Goal: Information Seeking & Learning: Compare options

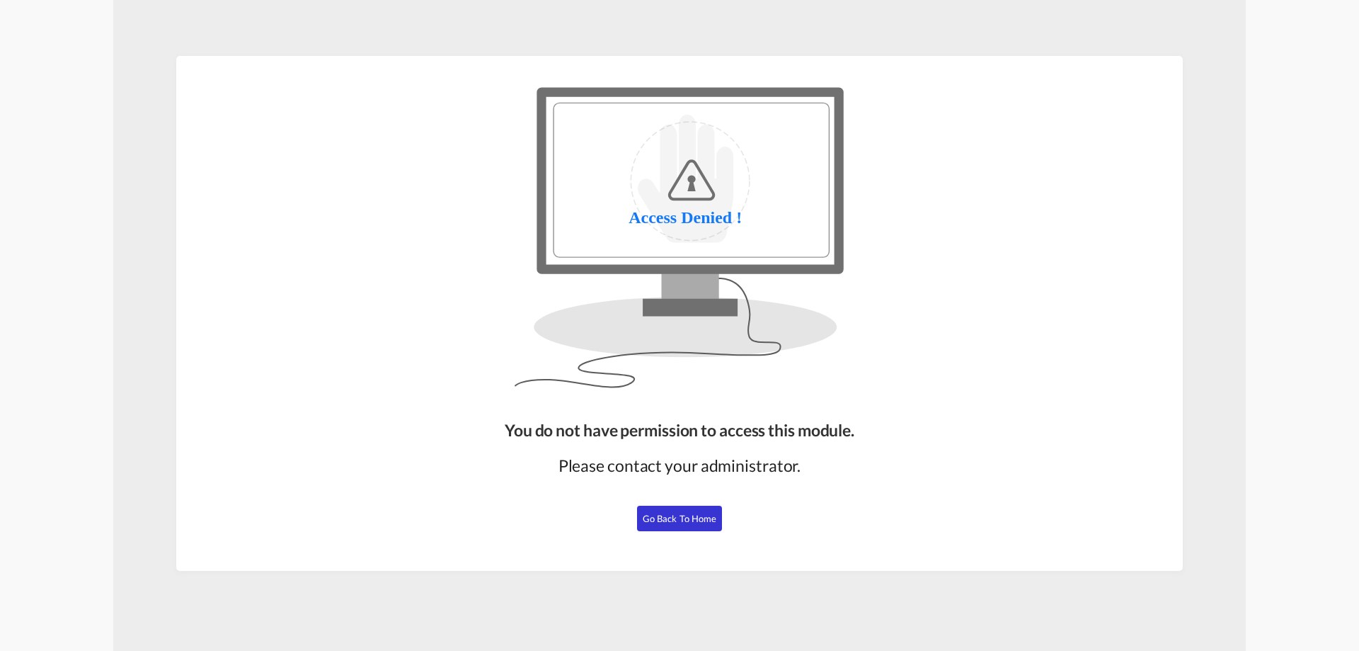
click at [702, 527] on button "Go Back to Home" at bounding box center [679, 517] width 85 height 25
click at [654, 526] on button "Go Back to Home" at bounding box center [679, 517] width 85 height 25
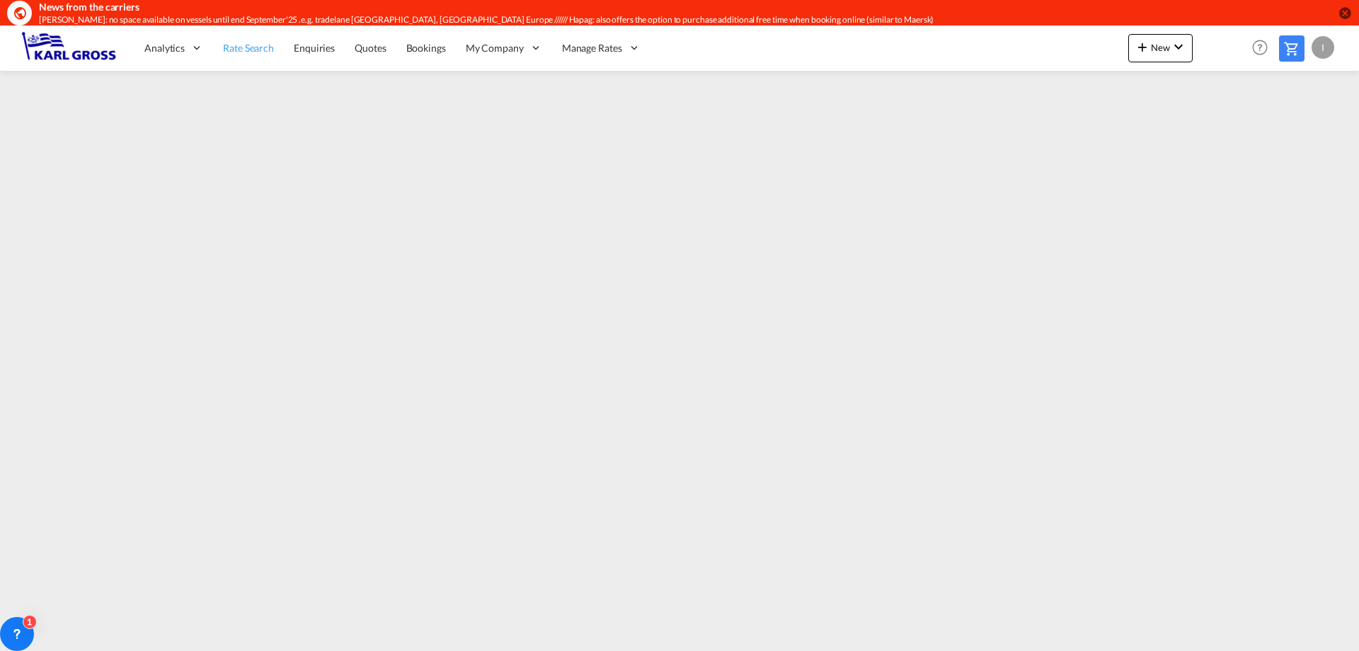
click at [241, 52] on span "Rate Search" at bounding box center [248, 48] width 51 height 12
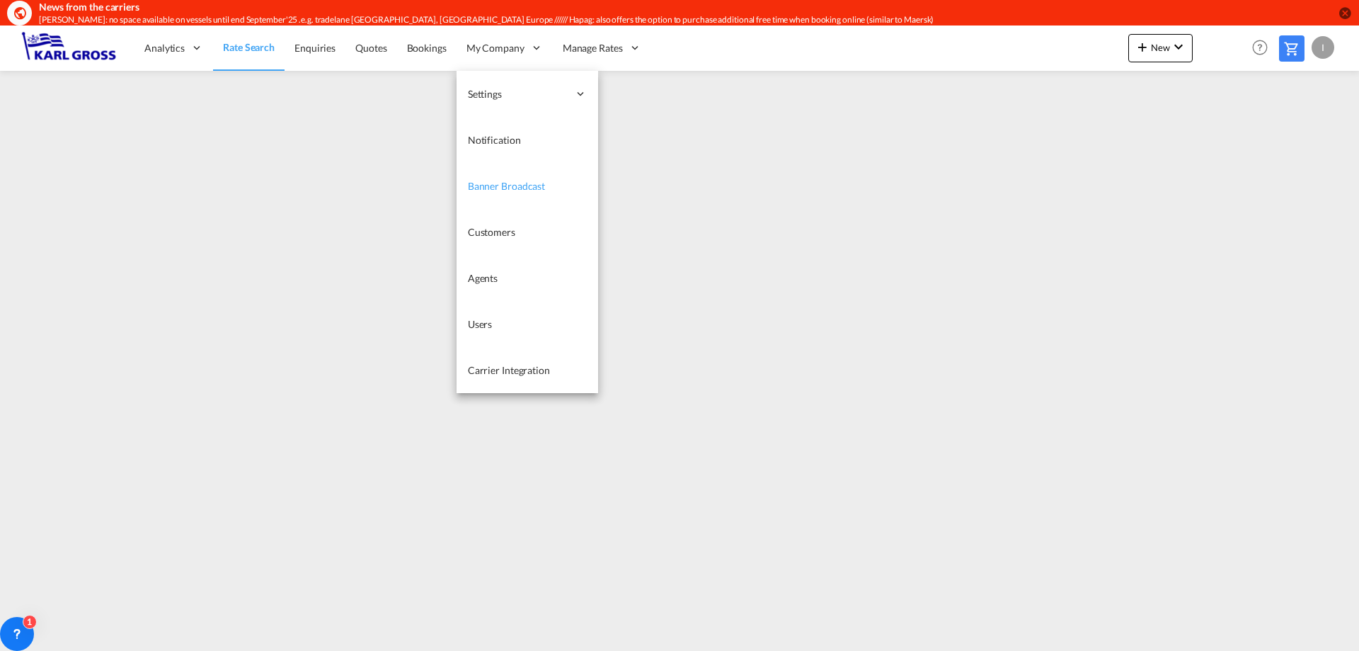
click at [525, 181] on span "Banner Broadcast" at bounding box center [506, 186] width 77 height 12
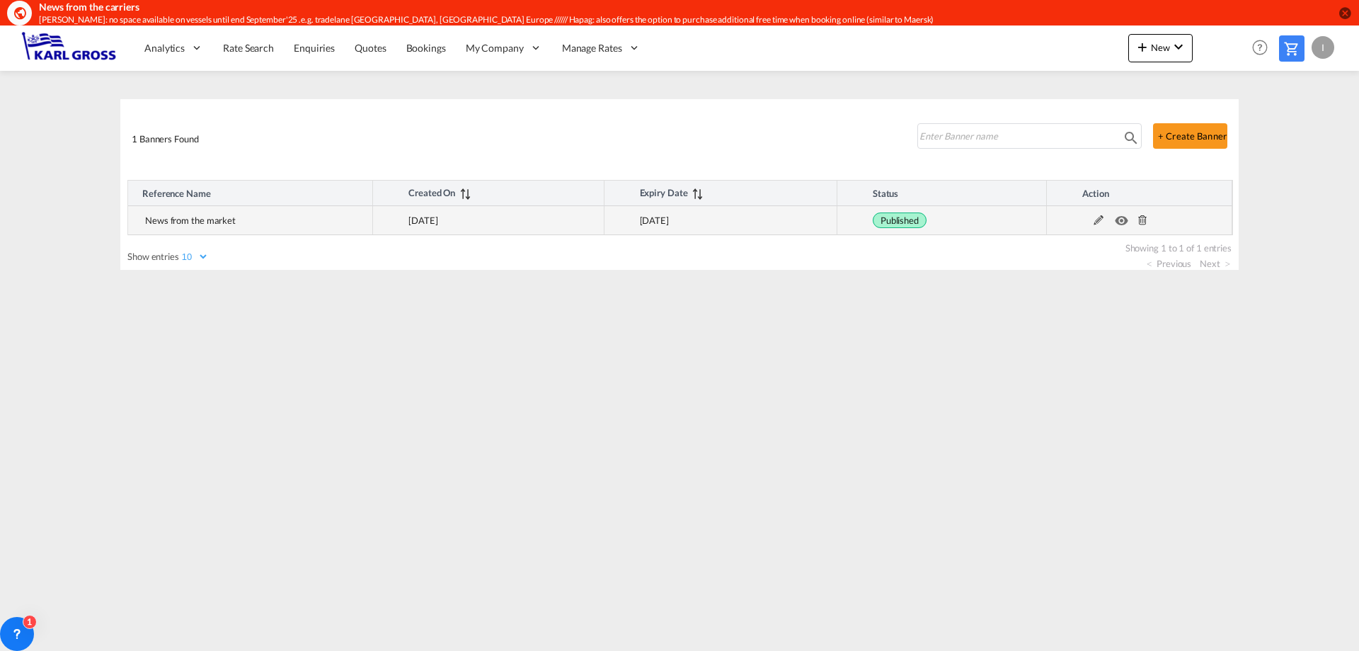
click at [1094, 219] on md-icon at bounding box center [1099, 220] width 18 height 10
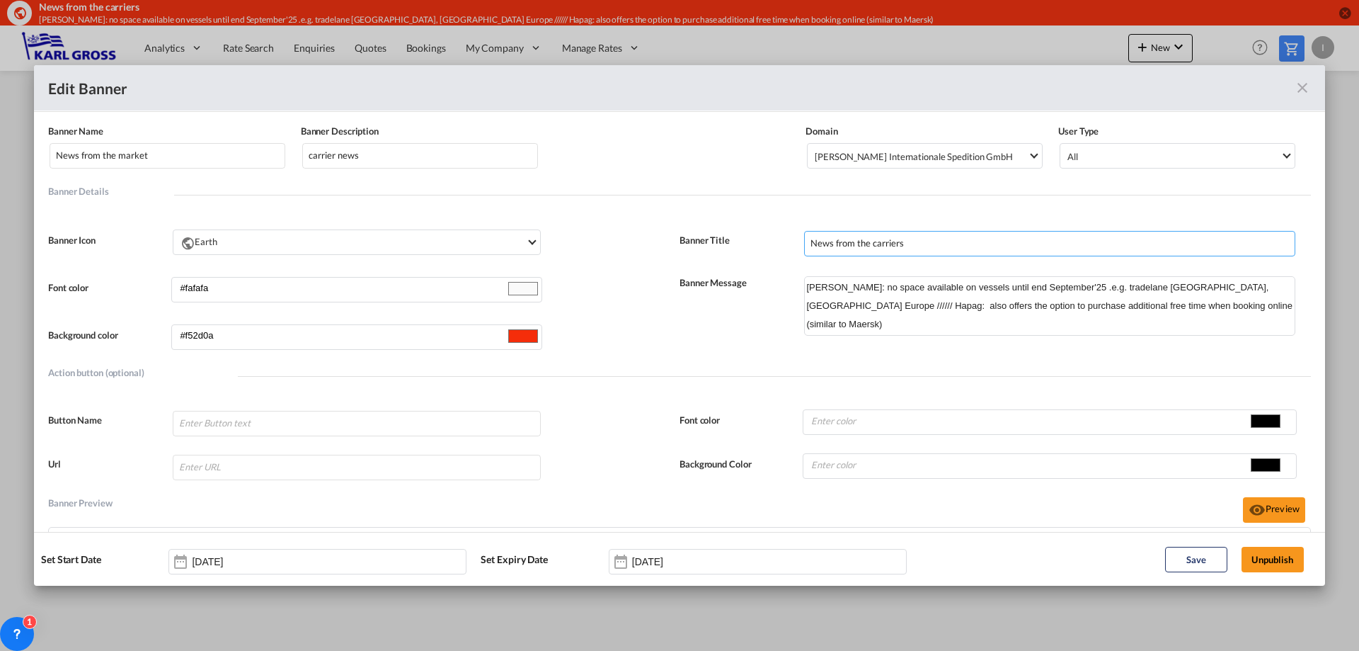
click at [912, 247] on input "News from the carriers" at bounding box center [1049, 243] width 491 height 25
drag, startPoint x: 922, startPoint y: 246, endPoint x: 828, endPoint y: 244, distance: 94.2
click at [828, 244] on input "News from the carriers" at bounding box center [1049, 243] width 491 height 25
type input "News"
click at [804, 286] on textarea "[PERSON_NAME]: no space available on vessels until end September'25 .e.g. trade…" at bounding box center [1049, 305] width 491 height 59
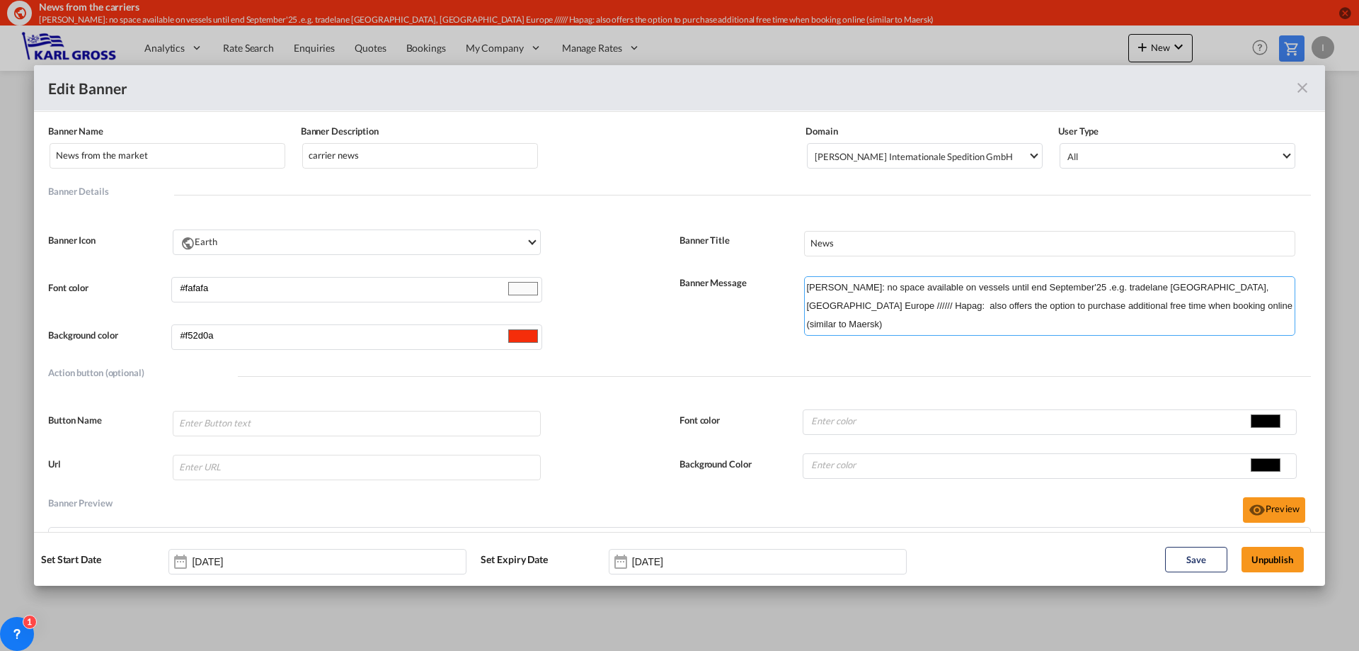
click at [833, 288] on textarea "[PERSON_NAME]: no space available on vessels until end September'25 .e.g. trade…" at bounding box center [1049, 305] width 491 height 59
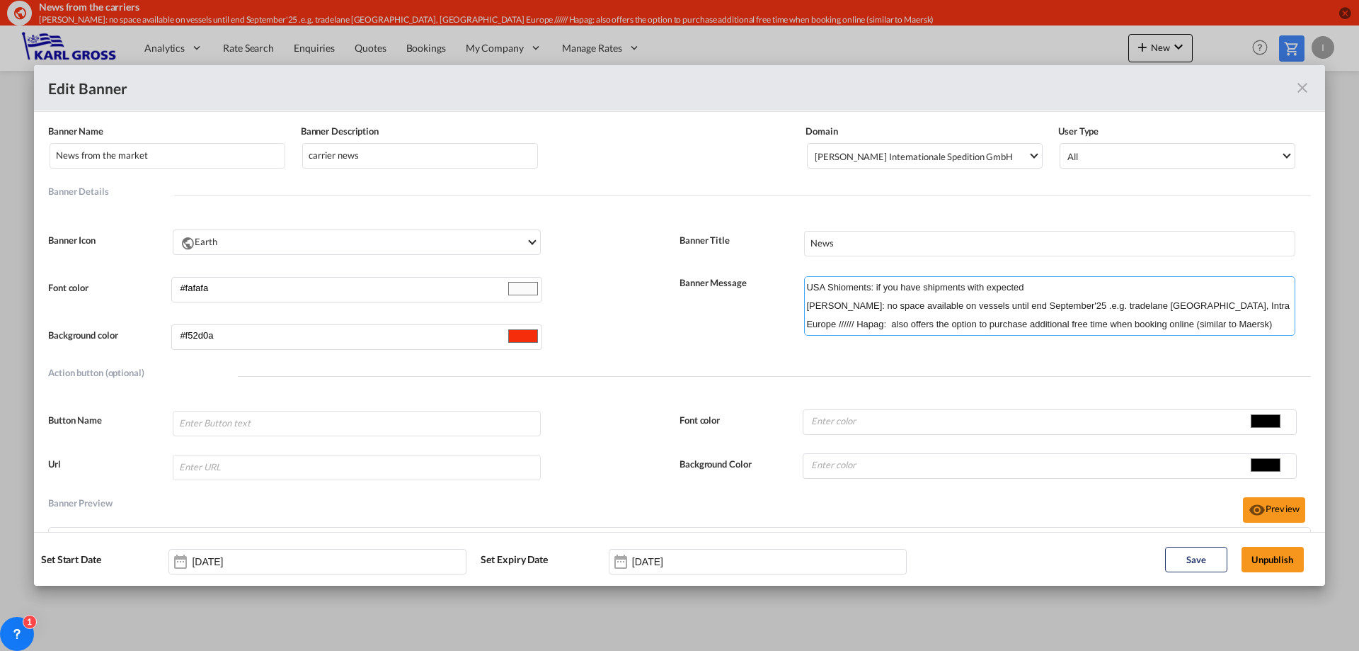
click at [840, 286] on textarea "USA Shioments: if you have shipments with expected Yang Ming: no space availabl…" at bounding box center [1049, 305] width 491 height 59
type textarea "USA shioments: if you have shipments with expected Yang Ming: no space availabl…"
click at [859, 244] on input "News" at bounding box center [1049, 243] width 491 height 25
type input "News"
click at [838, 287] on textarea "USA shioments: if you have shipments with expected Yang Ming: no space availabl…" at bounding box center [1049, 305] width 491 height 59
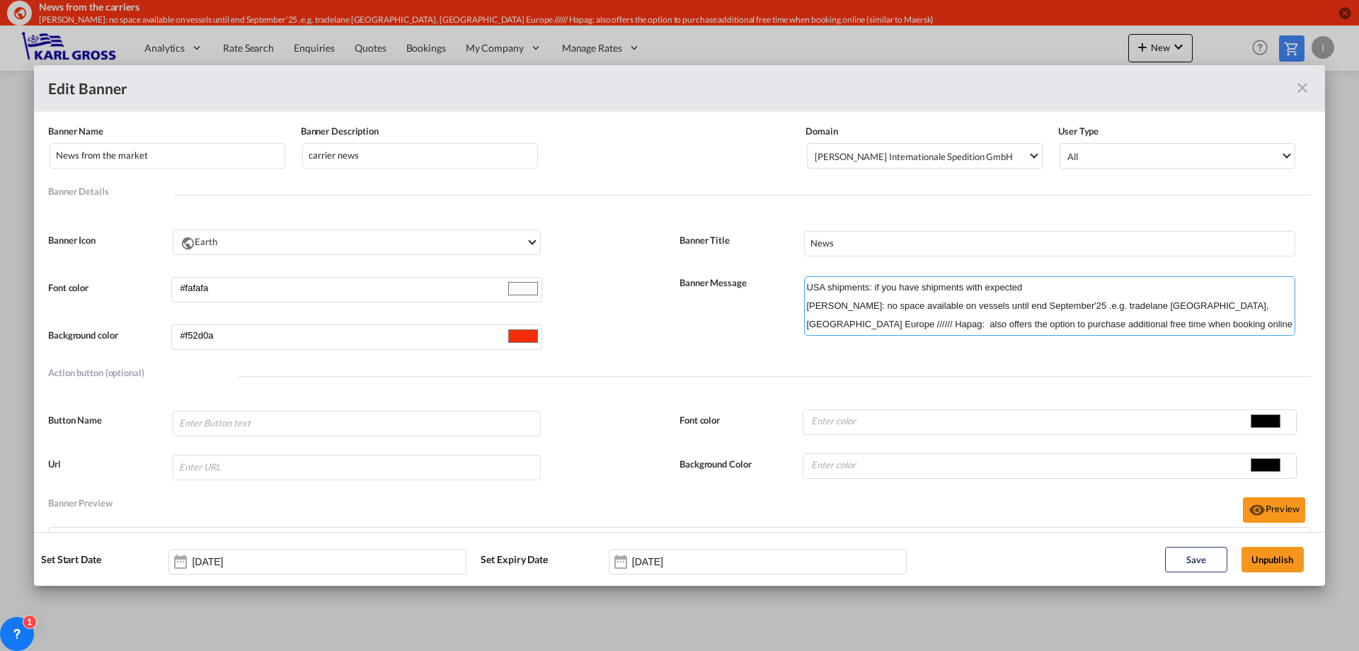
click at [1019, 288] on textarea "USA shipments: if you have shipments with expected Yang Ming: no space availabl…" at bounding box center [1049, 305] width 491 height 59
click at [1064, 288] on textarea "USA shipments: if you have shipments with expected duties 100 K USD Yang Ming: …" at bounding box center [1049, 305] width 491 height 59
click at [1070, 285] on textarea "USA shipments: if you have shipments with expected duties 100K USD Yang Ming: n…" at bounding box center [1049, 305] width 491 height 59
click at [1066, 287] on textarea "USA shipments: if you have shipments with expected duties 100K +USD Yang Ming: …" at bounding box center [1049, 305] width 491 height 59
click at [1094, 286] on textarea "USA shipments: if you have shipments with expected duties 100K +USD Yang Ming: …" at bounding box center [1049, 305] width 491 height 59
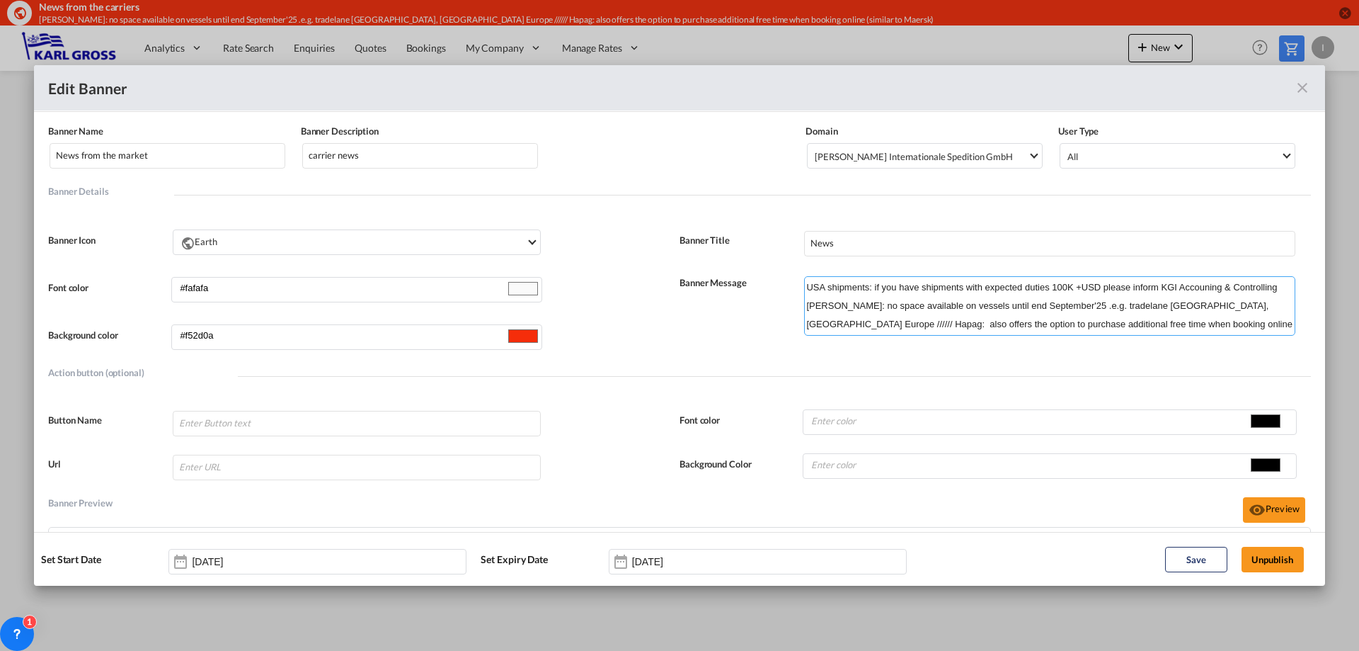
click at [1274, 289] on textarea "USA shipments: if you have shipments with expected duties 100K +USD please info…" at bounding box center [1049, 305] width 491 height 59
click at [1073, 287] on textarea "USA shipments: if you have shipments with expected duties 100K +USD please info…" at bounding box center [1049, 305] width 491 height 59
click at [1202, 288] on textarea "USA shipments: if you have shipments with expected duties 100K +USD please info…" at bounding box center [1049, 305] width 491 height 59
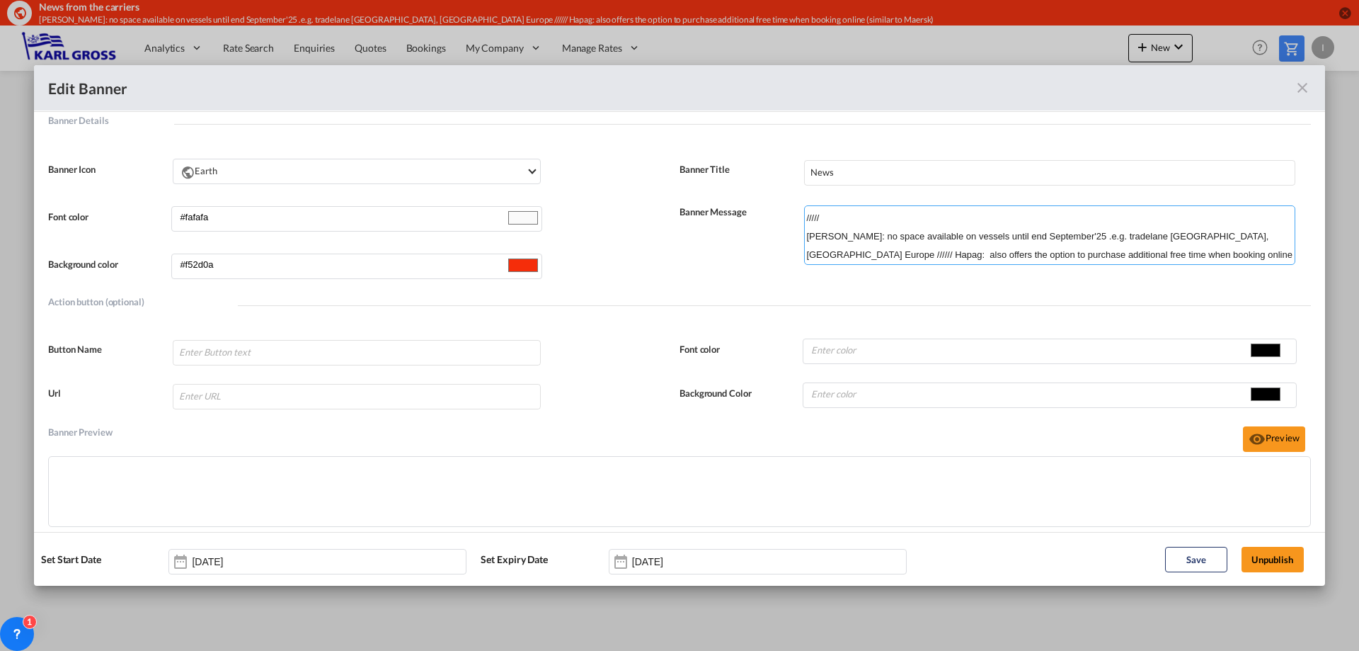
drag, startPoint x: 1247, startPoint y: 239, endPoint x: 1221, endPoint y: 236, distance: 26.3
click at [1221, 236] on textarea "USA shipments: if you have shipments with expected duties 100K +USD please info…" at bounding box center [1049, 234] width 491 height 59
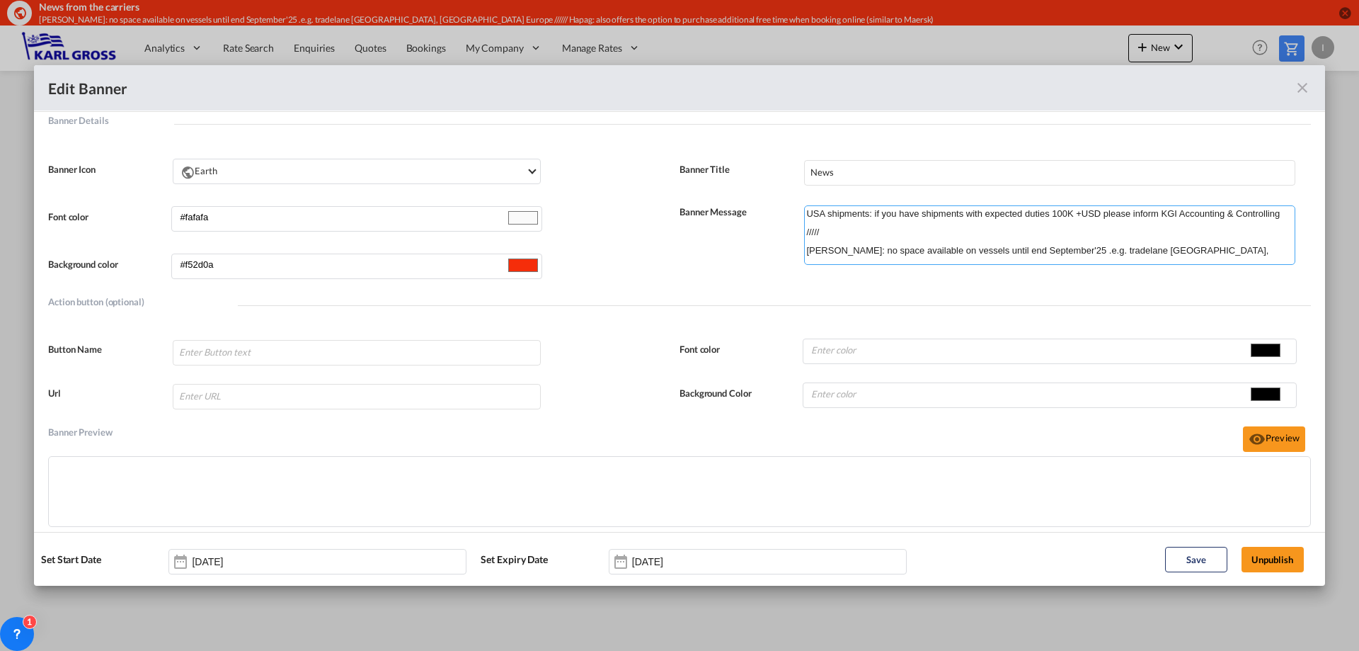
scroll to position [0, 0]
drag, startPoint x: 860, startPoint y: 217, endPoint x: 847, endPoint y: 234, distance: 21.2
click at [847, 234] on textarea "USA shipments: if you have shipments with expected duties 100K +USD please info…" at bounding box center [1049, 234] width 491 height 59
paste textarea "//////"
click at [1069, 217] on textarea "USA shipments: if you have shipments with expected duties 100K +USD please info…" at bounding box center [1049, 234] width 491 height 59
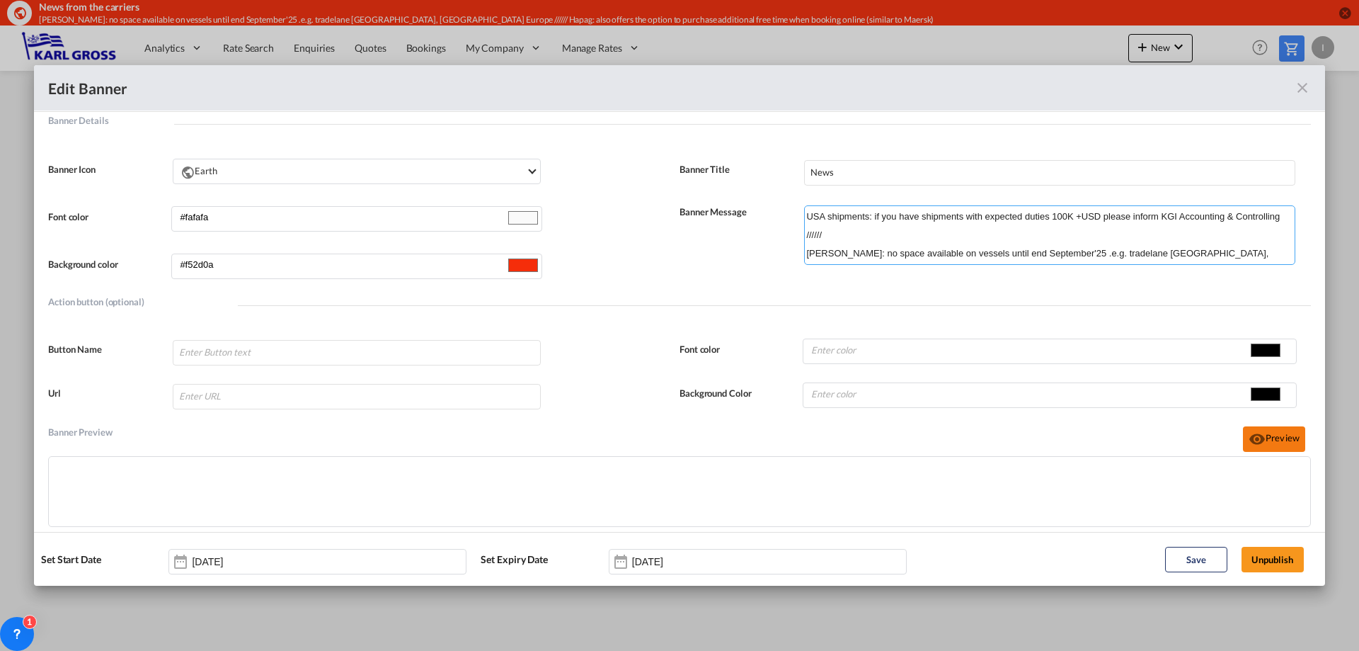
type textarea "USA shipments: if you have shipments with expected duties 100K +USD please info…"
click at [1268, 447] on button "Preview" at bounding box center [1274, 438] width 62 height 25
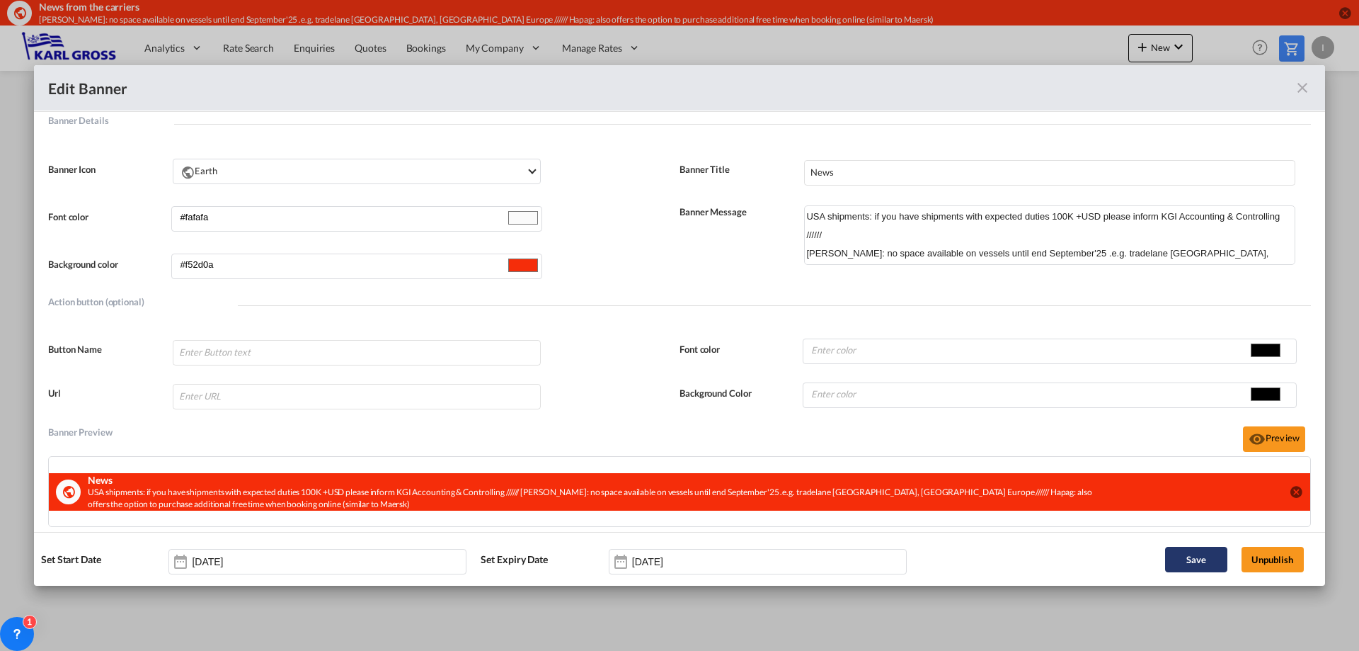
click at [1208, 560] on button "Save" at bounding box center [1196, 559] width 62 height 25
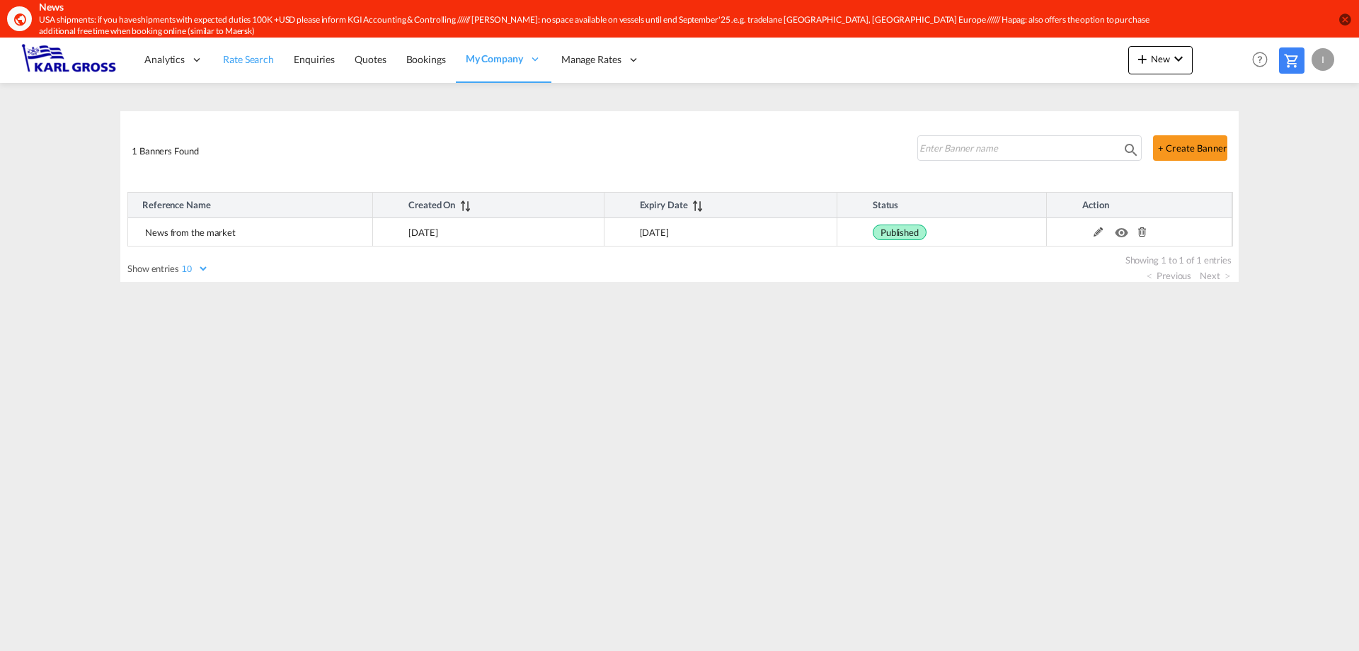
click at [228, 64] on span "Rate Search" at bounding box center [248, 59] width 51 height 12
